Goal: Task Accomplishment & Management: Manage account settings

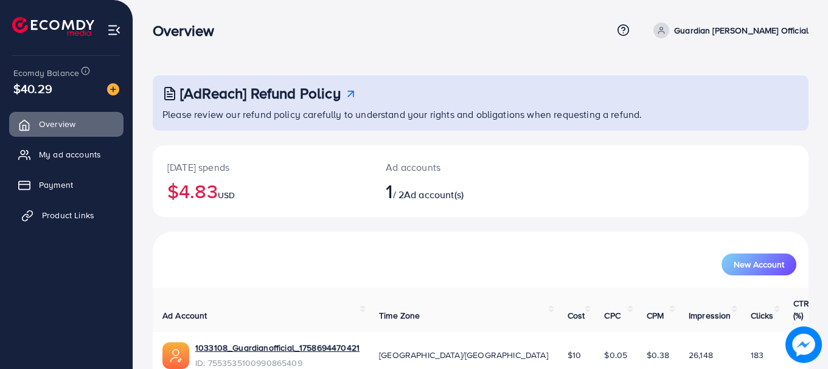
click at [91, 214] on span "Product Links" at bounding box center [68, 215] width 52 height 12
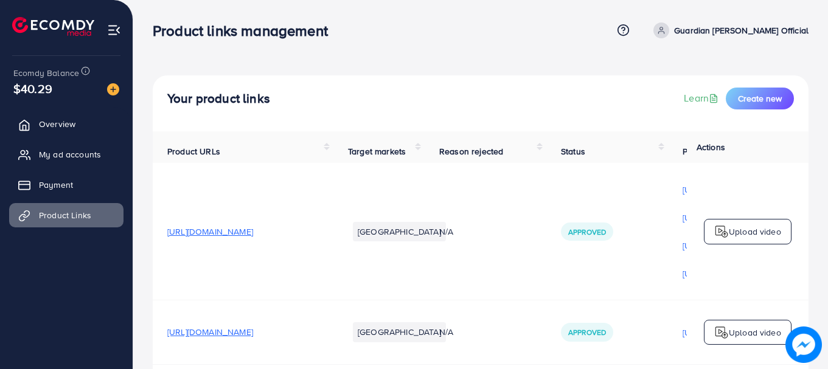
scroll to position [61, 0]
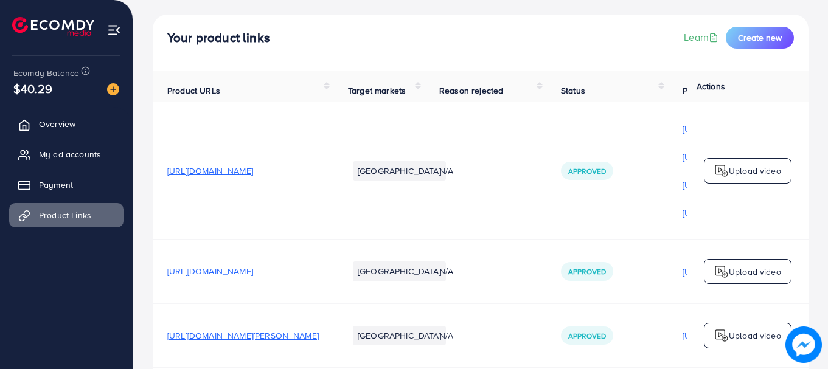
click at [253, 275] on span "[URL][DOMAIN_NAME]" at bounding box center [210, 271] width 86 height 12
click at [56, 153] on span "My ad accounts" at bounding box center [73, 154] width 62 height 12
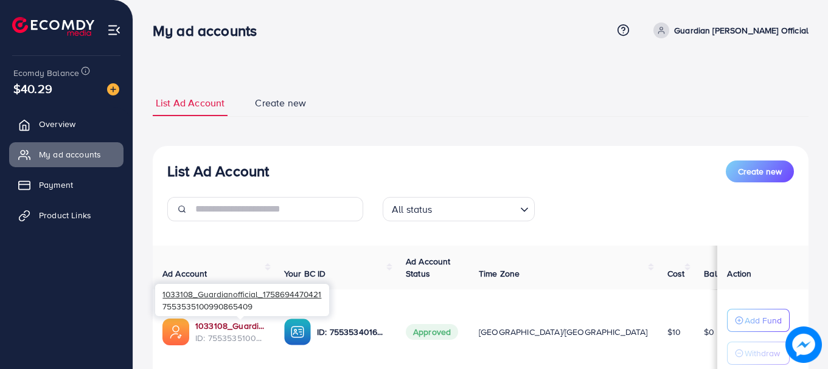
click at [264, 331] on link "1033108_Guardianofficial_1758694470421" at bounding box center [229, 326] width 69 height 12
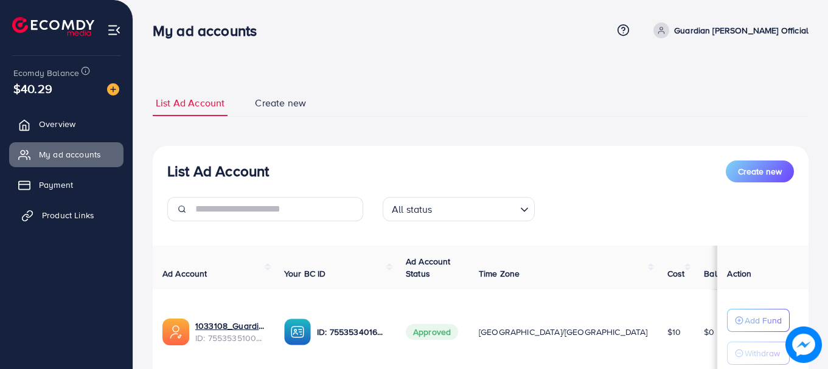
click at [75, 226] on link "Product Links" at bounding box center [66, 215] width 114 height 24
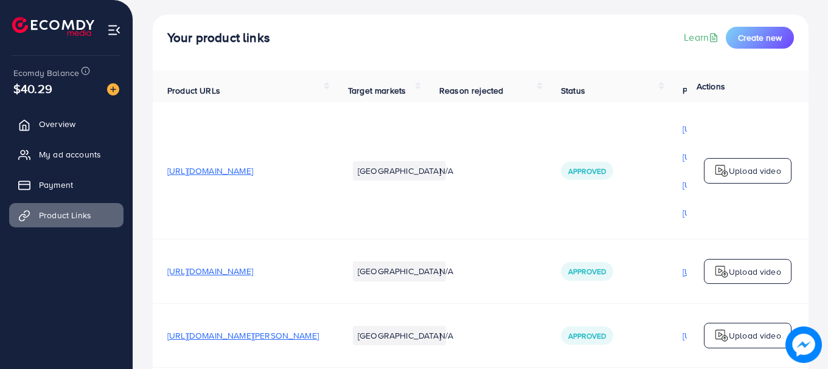
scroll to position [0, 304]
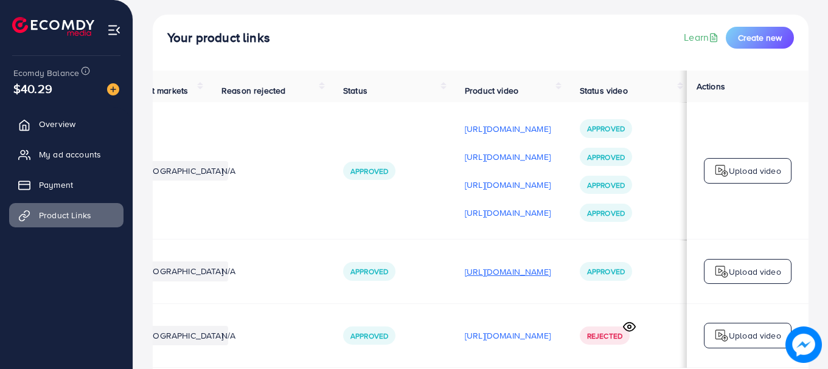
click at [544, 272] on p "[URL][DOMAIN_NAME]" at bounding box center [508, 271] width 86 height 15
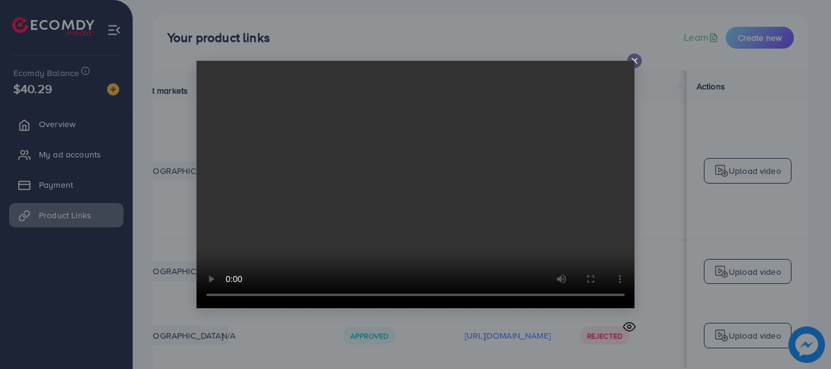
click at [635, 57] on icon at bounding box center [634, 61] width 10 height 10
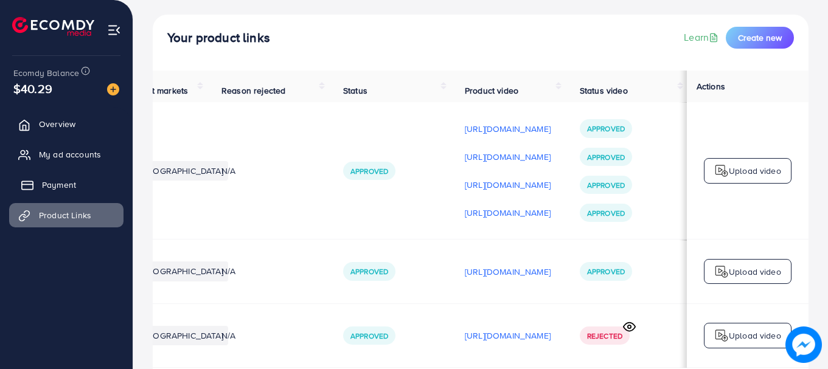
click at [74, 176] on link "Payment" at bounding box center [66, 185] width 114 height 24
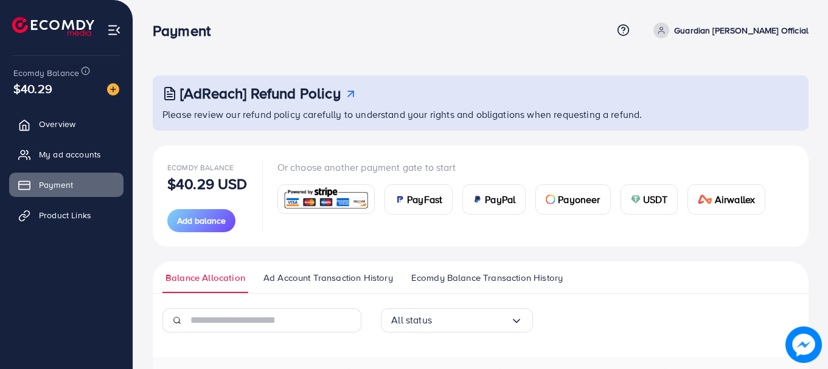
scroll to position [122, 0]
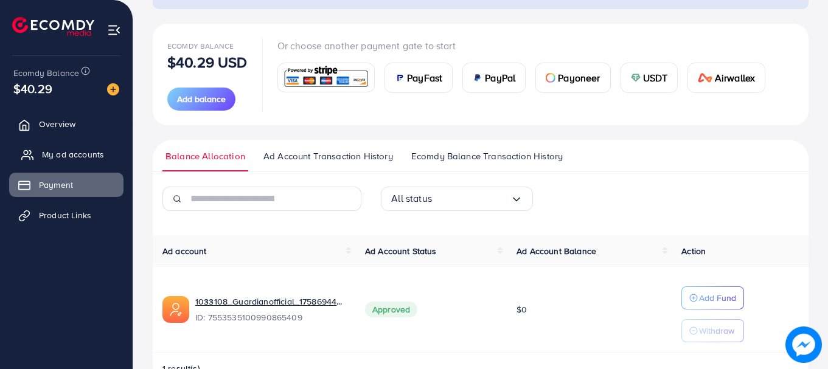
click at [64, 153] on span "My ad accounts" at bounding box center [73, 154] width 62 height 12
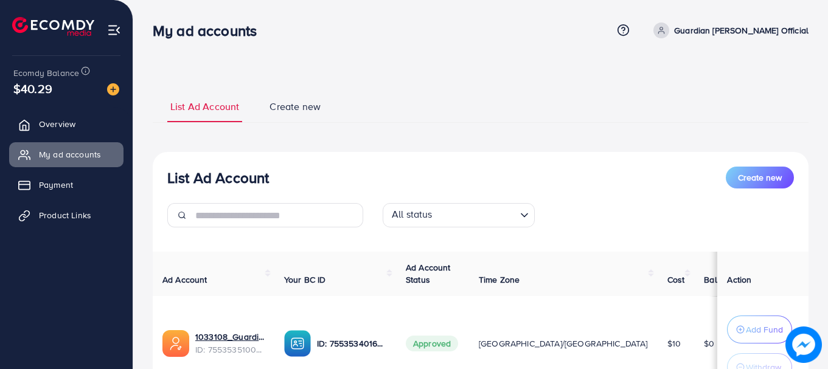
scroll to position [110, 0]
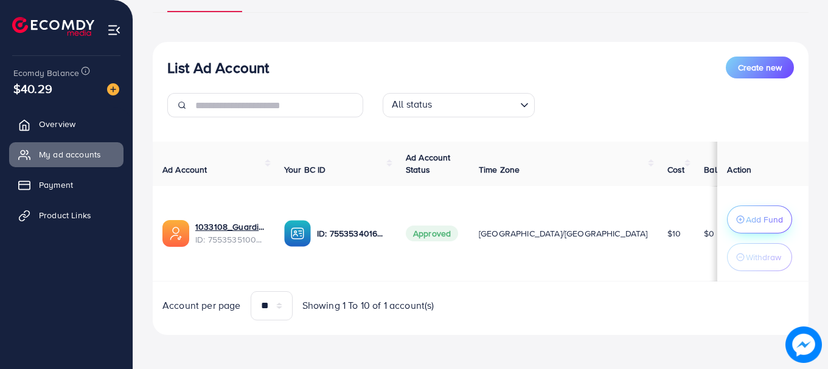
click at [752, 226] on p "Add Fund" at bounding box center [763, 219] width 37 height 15
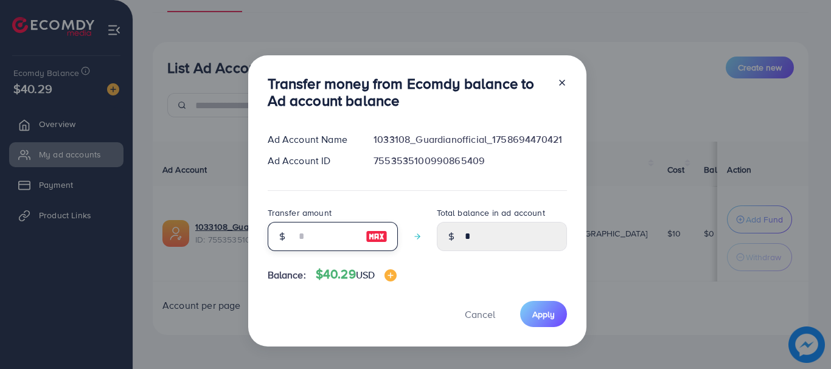
click at [341, 238] on input "number" at bounding box center [326, 236] width 61 height 29
type input "**"
type input "*****"
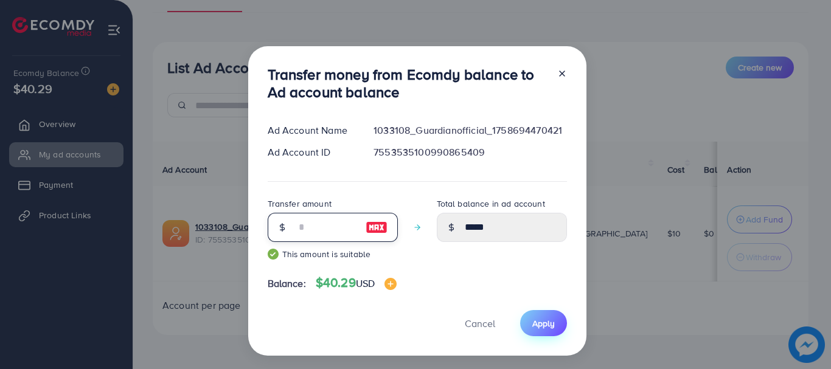
type input "**"
click at [544, 323] on span "Apply" at bounding box center [543, 323] width 22 height 12
